Goal: Check status

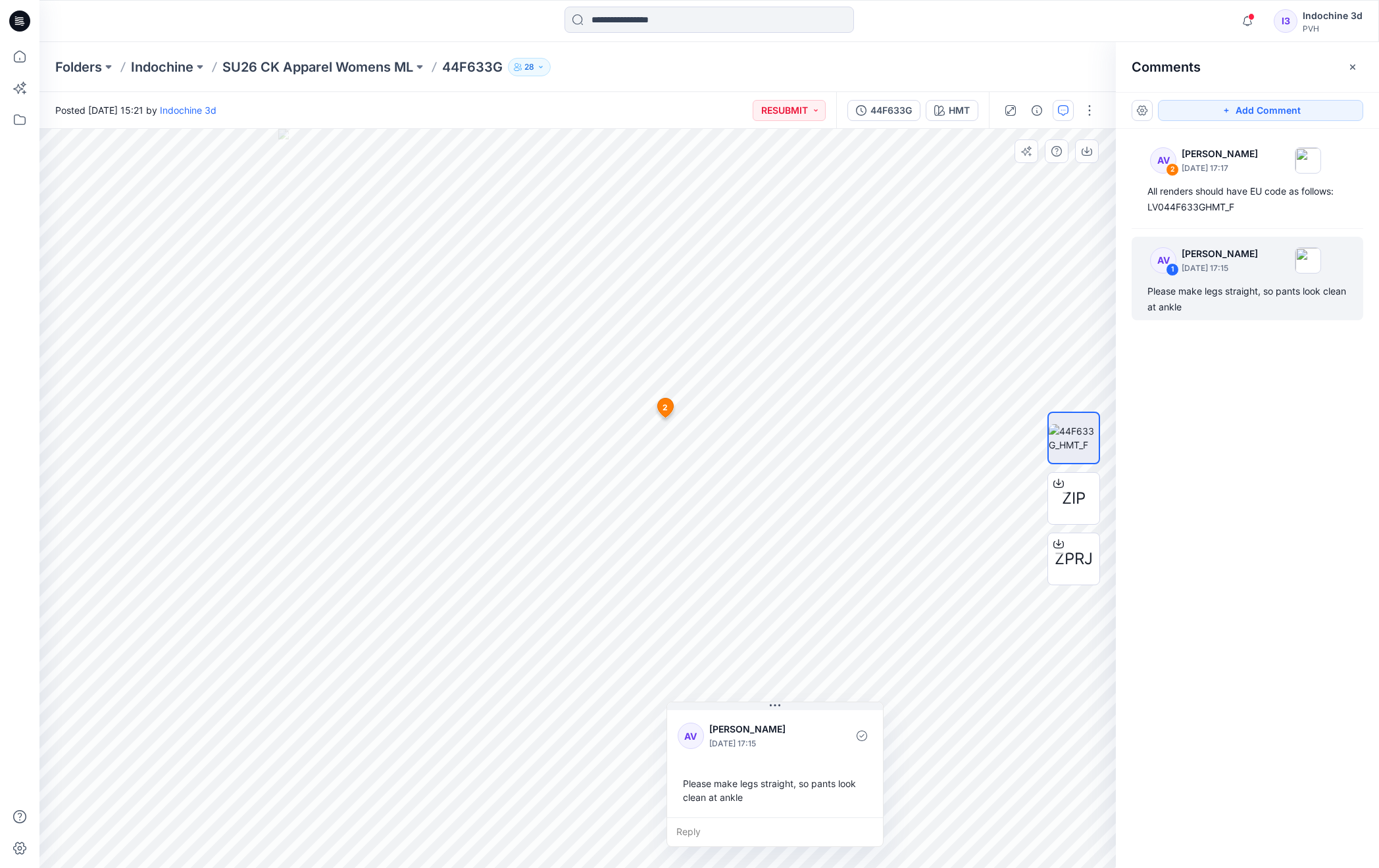
click at [665, 411] on span "2" at bounding box center [665, 407] width 5 height 12
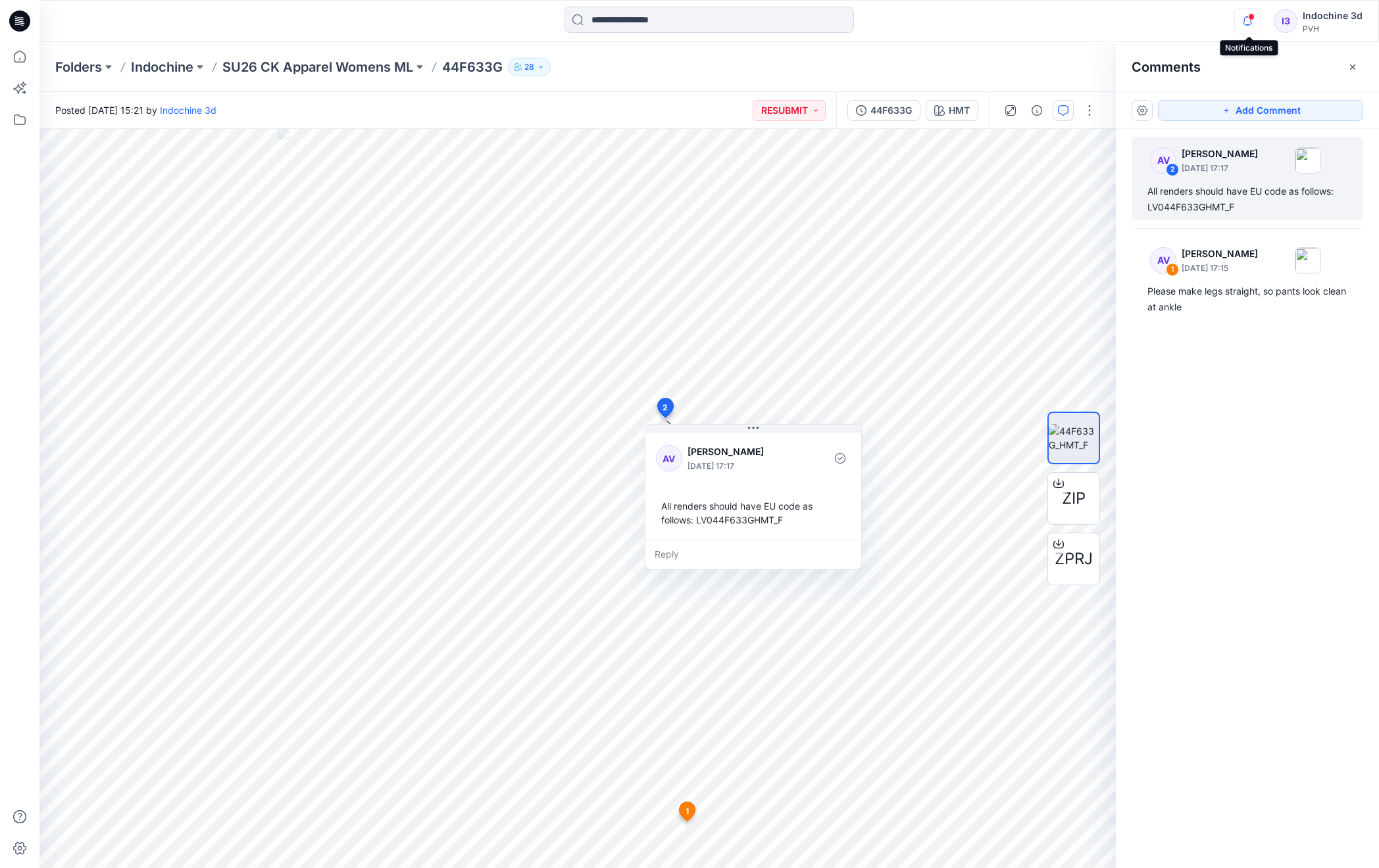
click at [1248, 29] on icon "button" at bounding box center [1247, 21] width 25 height 27
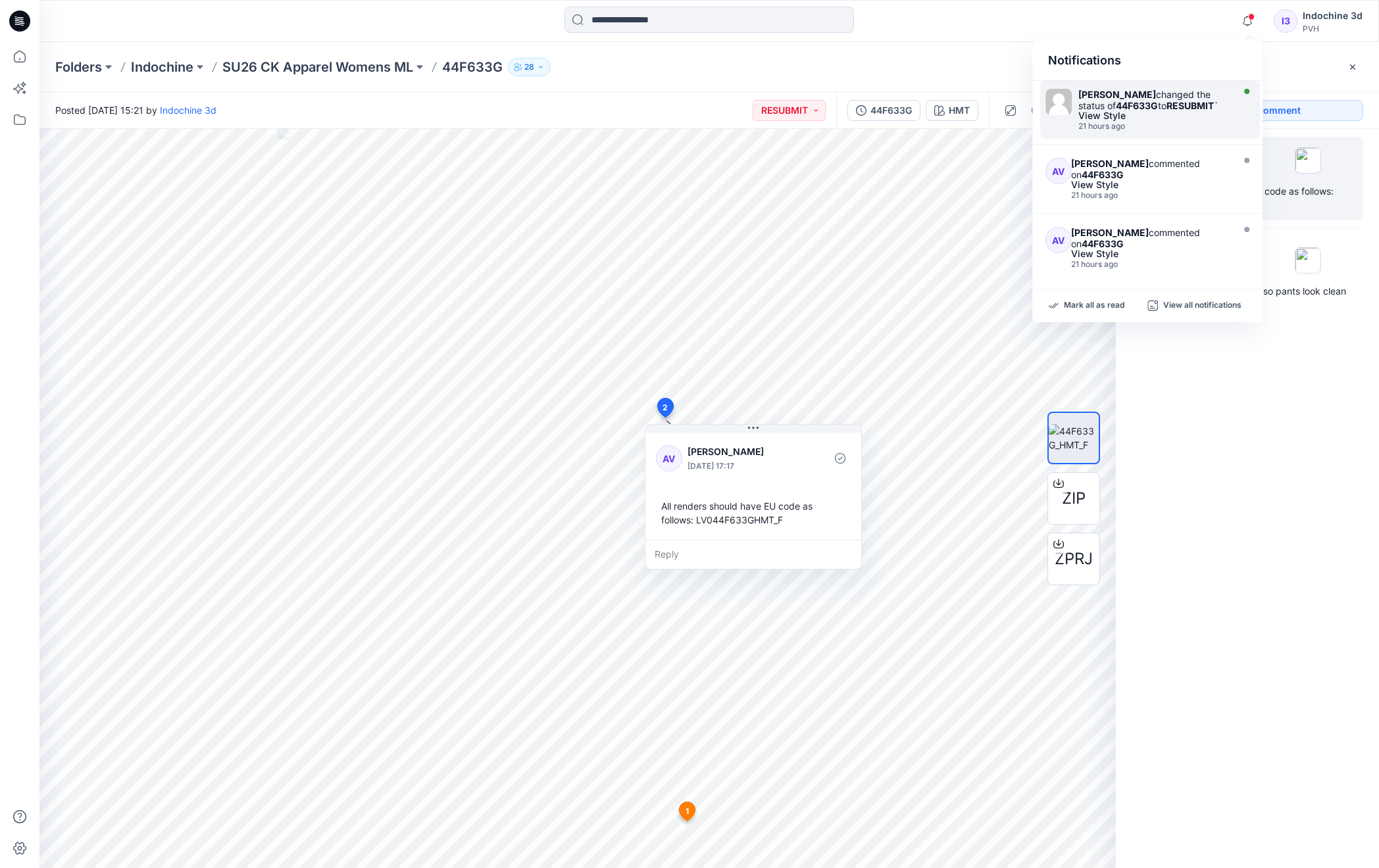
click at [1171, 106] on div "[PERSON_NAME] changed the status of 44F633G to RESUBMIT `" at bounding box center [1153, 100] width 151 height 22
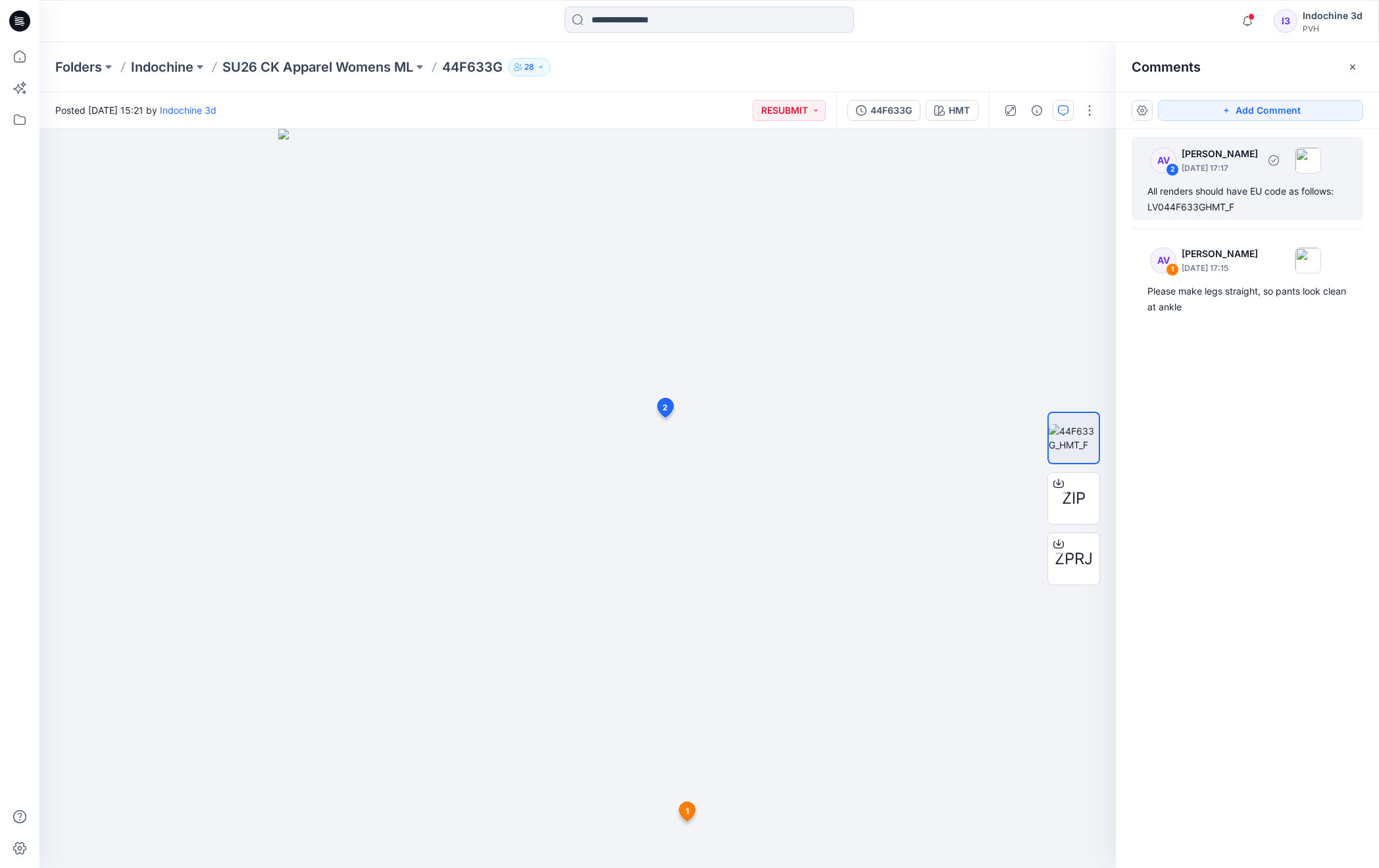
click at [1213, 162] on p "[DATE] 17:17" at bounding box center [1219, 168] width 76 height 13
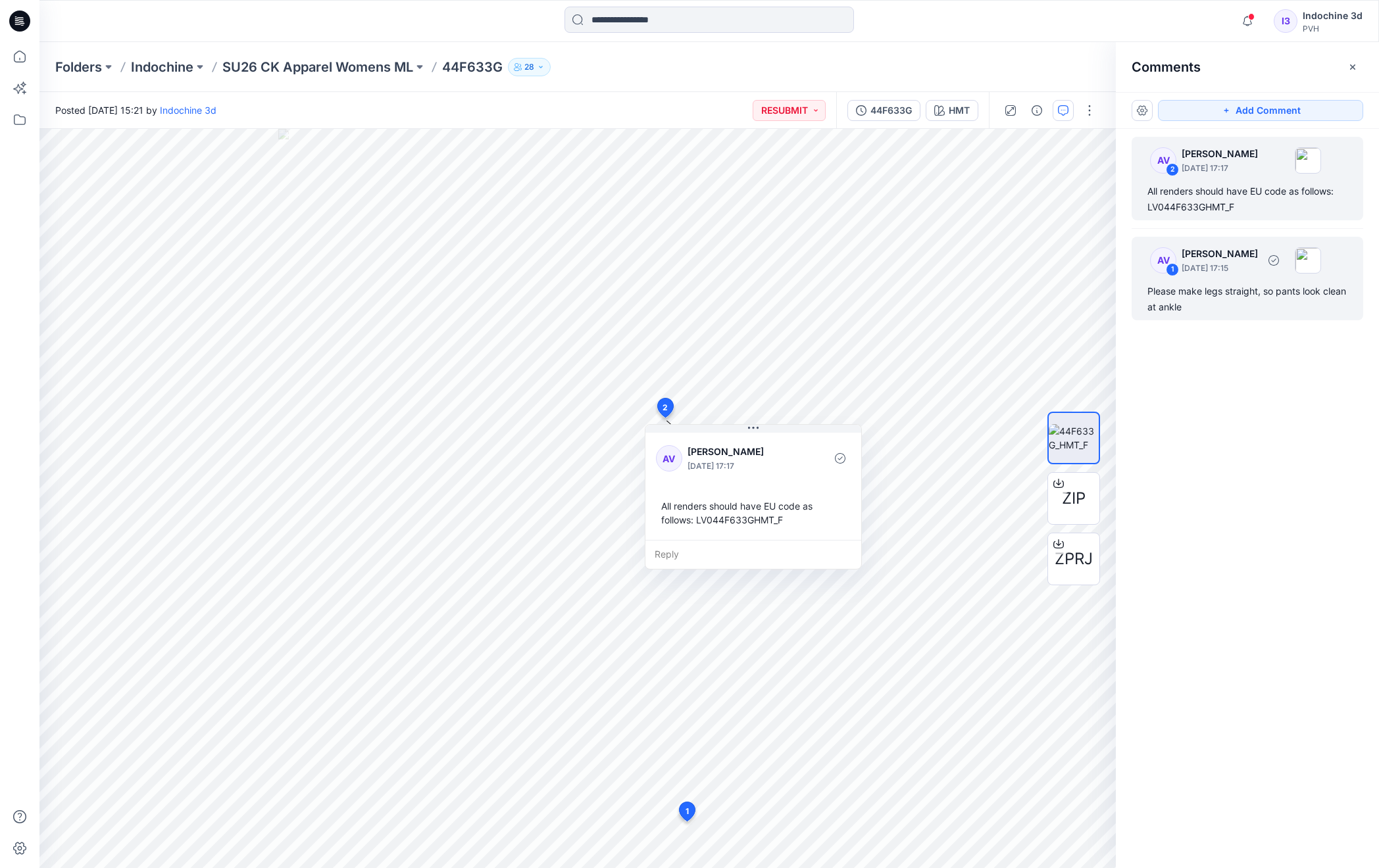
click at [1216, 272] on p "[DATE] 17:15" at bounding box center [1219, 268] width 76 height 13
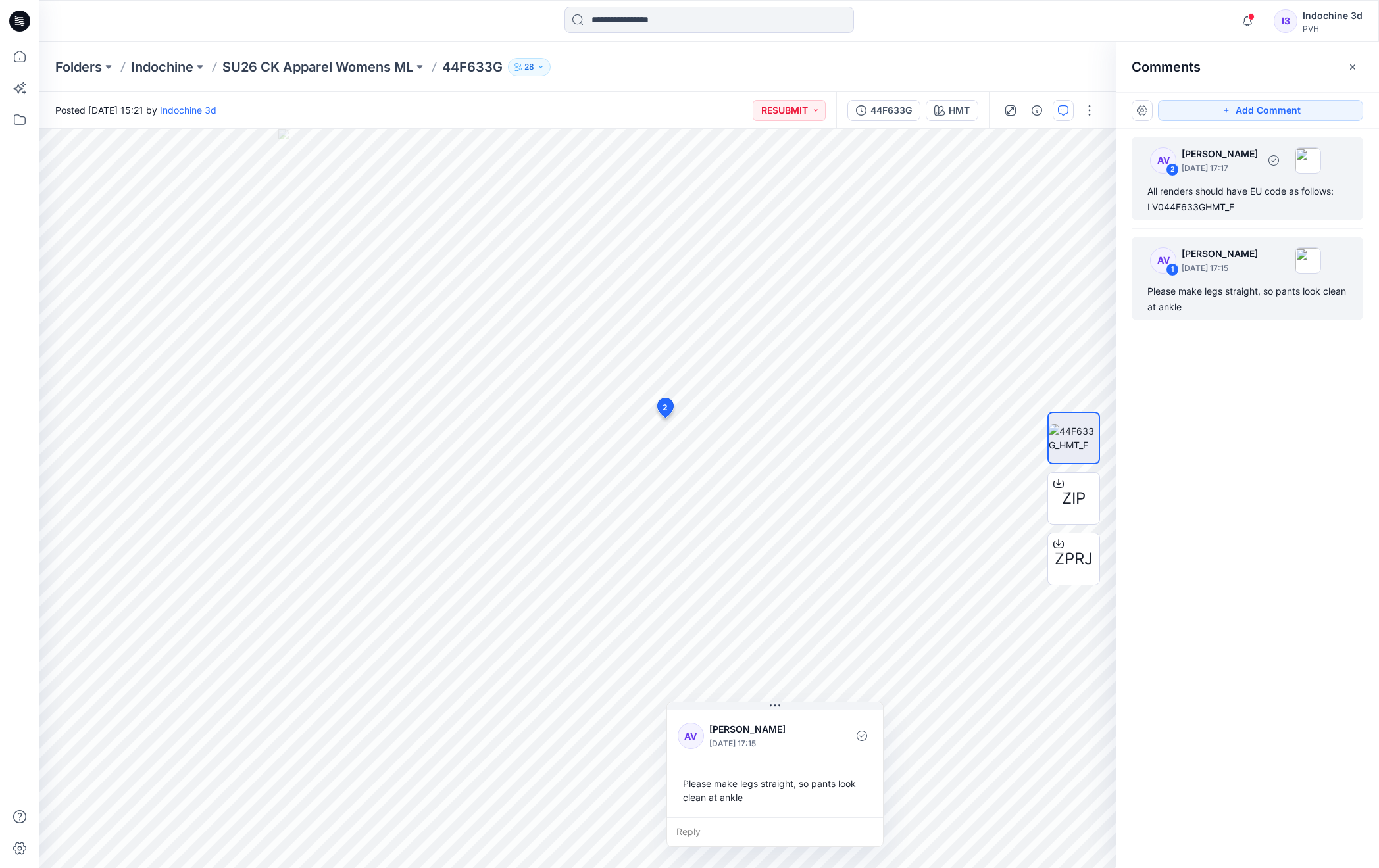
click at [1217, 180] on div "AV 2 [PERSON_NAME] [DATE] 17:17 All renders should have EU code as follows: LV0…" at bounding box center [1247, 178] width 232 height 83
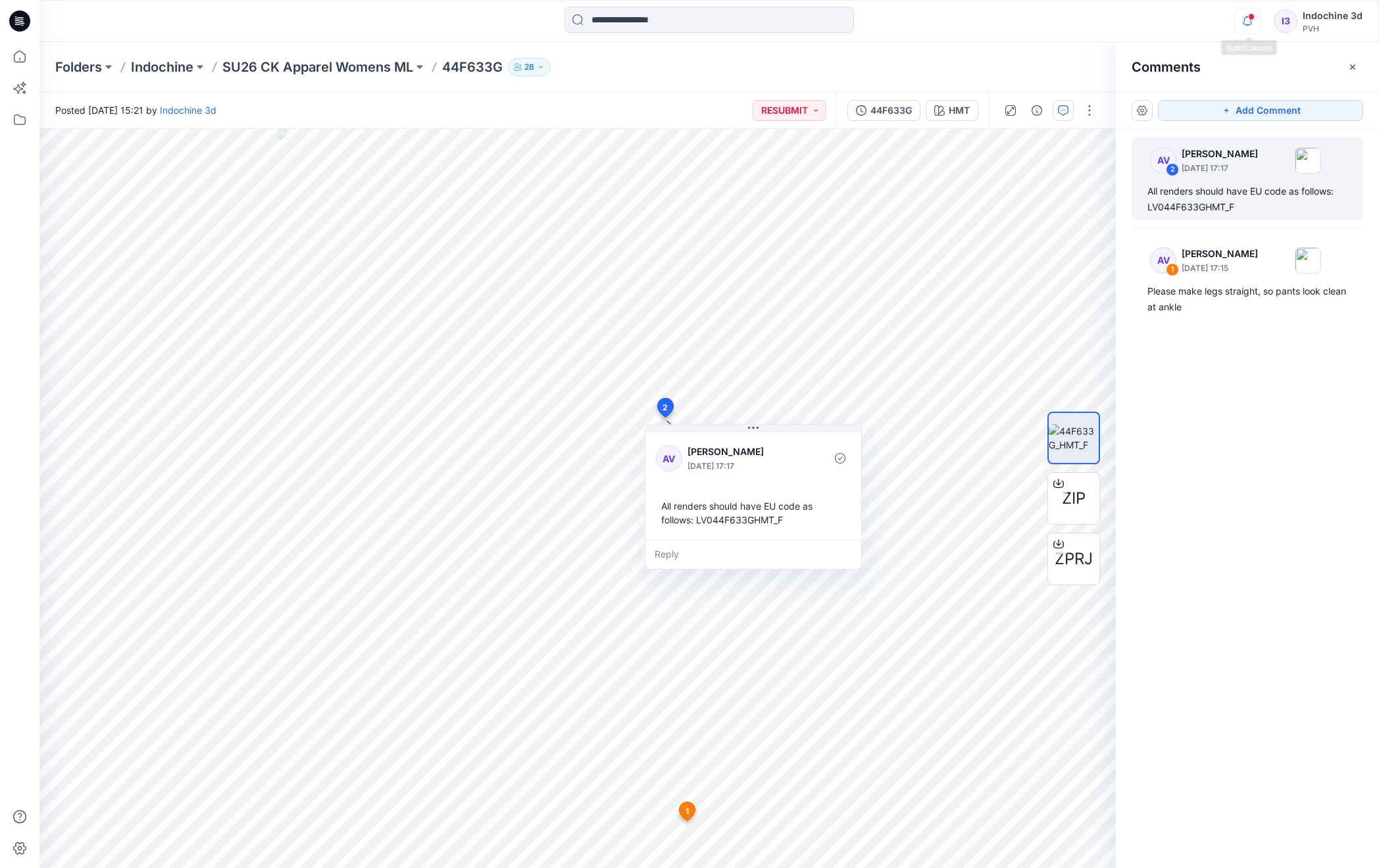
click at [1250, 22] on icon "button" at bounding box center [1247, 21] width 25 height 27
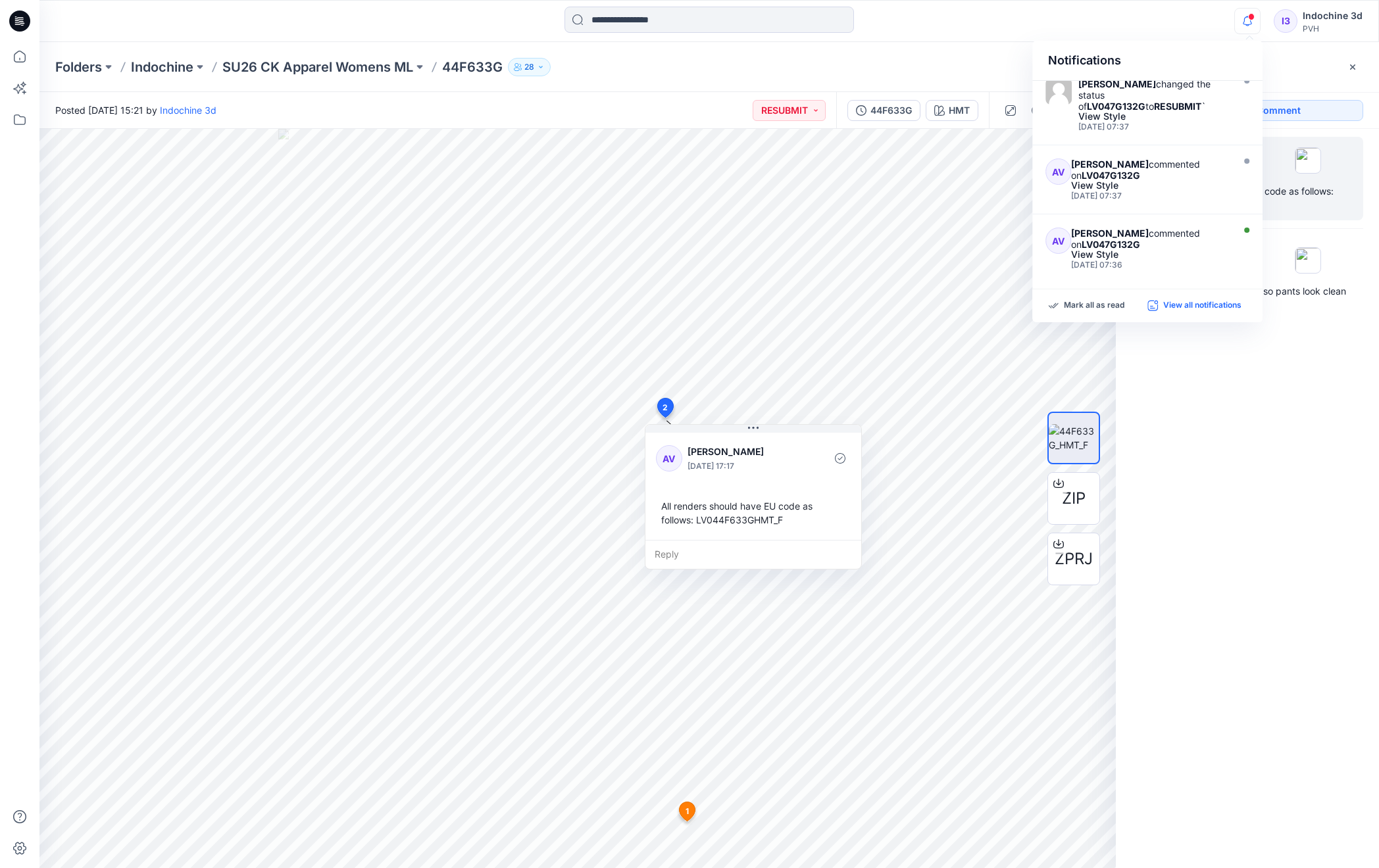
scroll to position [515, 0]
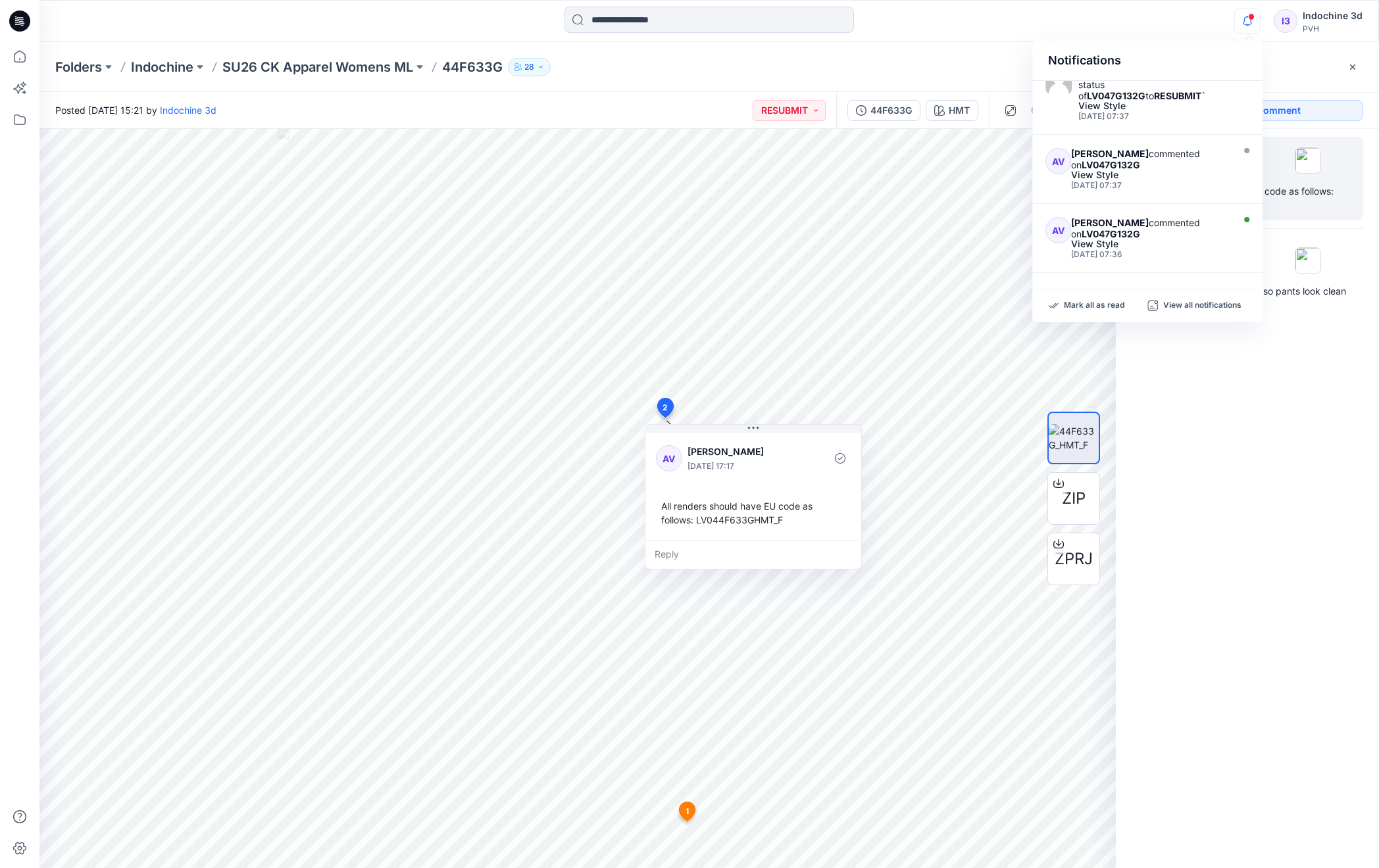
click at [1281, 525] on div "AV 2 [PERSON_NAME] [DATE] 17:17 All renders should have EU code as follows: LV0…" at bounding box center [1247, 474] width 263 height 690
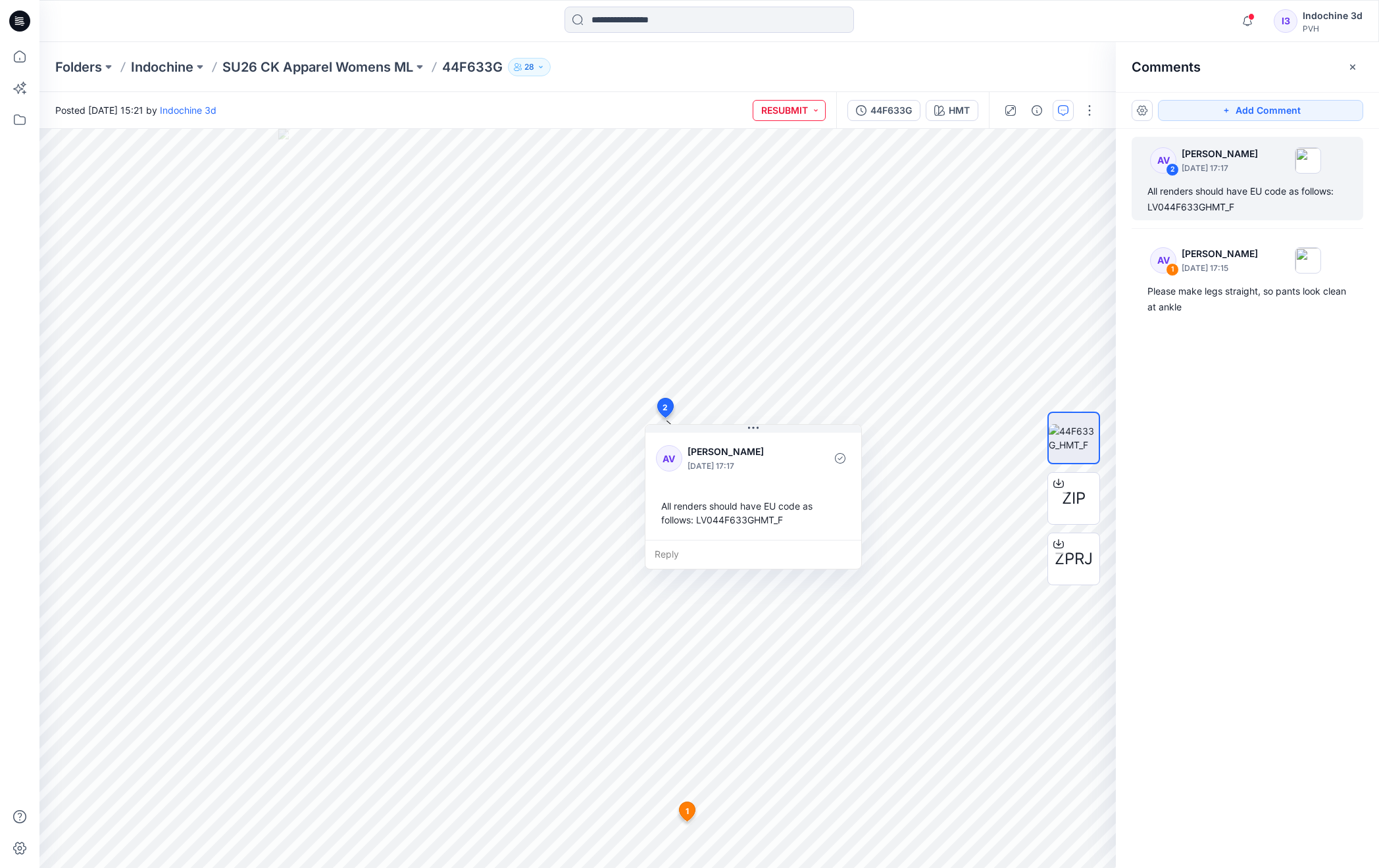
click at [800, 115] on button "RESUBMIT" at bounding box center [789, 110] width 73 height 21
click at [905, 61] on div "Folders Indochine SU26 CK Apparel Womens ML 44F633G 28" at bounding box center [658, 67] width 1205 height 19
click at [1204, 273] on p "[DATE] 17:15" at bounding box center [1219, 268] width 76 height 13
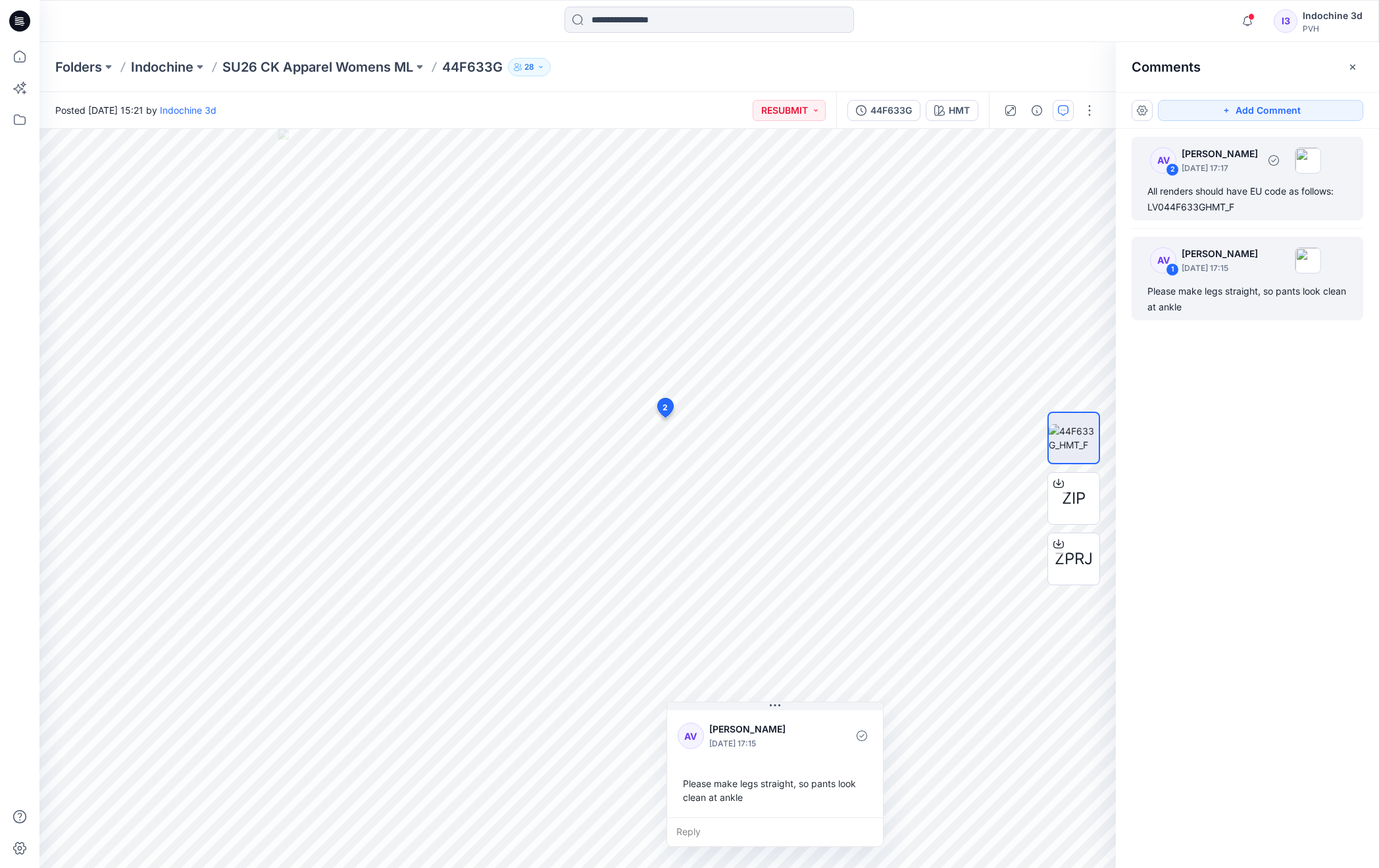
click at [1212, 181] on div "AV 2 [PERSON_NAME] [DATE] 17:17 All renders should have EU code as follows: LV0…" at bounding box center [1247, 178] width 232 height 83
